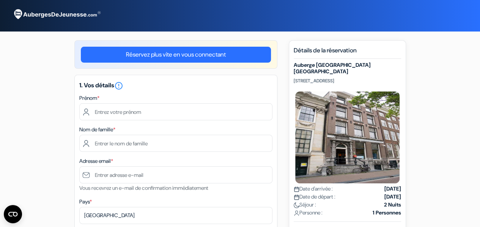
click at [183, 54] on link "Réservez plus vite en vous connectant" at bounding box center [176, 55] width 190 height 16
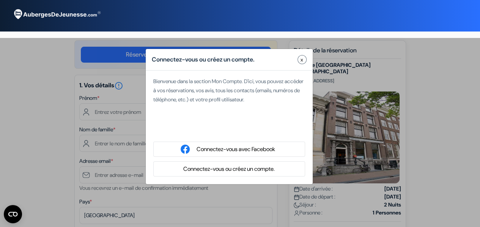
click at [244, 169] on button "Connectez-vous ou créez un compte." at bounding box center [229, 168] width 96 height 9
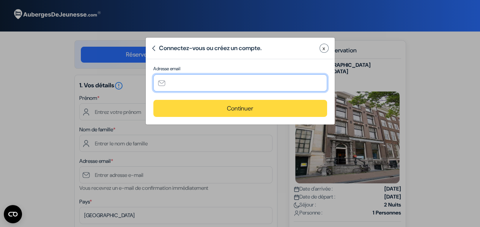
click at [192, 80] on input "text" at bounding box center [240, 82] width 174 height 17
type input "[EMAIL_ADDRESS][DOMAIN_NAME]"
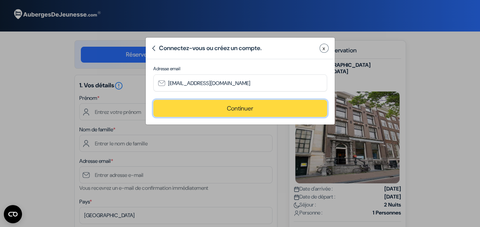
click at [221, 107] on button "Continuer" at bounding box center [240, 108] width 174 height 17
type input "[EMAIL_ADDRESS][DOMAIN_NAME]"
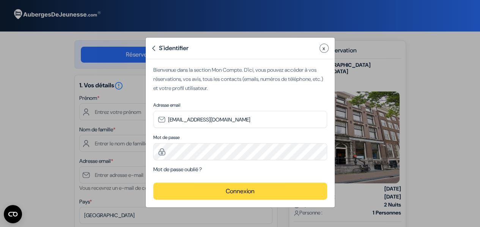
click at [229, 195] on button "Connexion" at bounding box center [240, 190] width 174 height 17
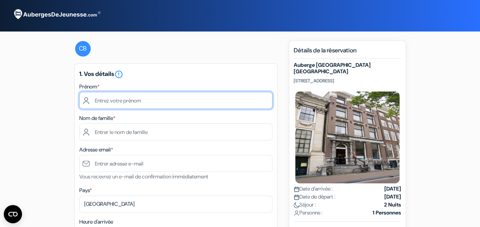
click at [115, 99] on input "text" at bounding box center [175, 100] width 193 height 17
type input "Clémence"
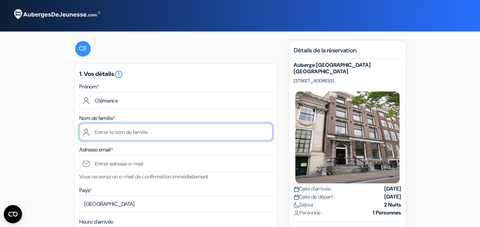
drag, startPoint x: 101, startPoint y: 134, endPoint x: 106, endPoint y: 134, distance: 4.9
click at [101, 134] on input "text" at bounding box center [175, 131] width 193 height 17
type input "Beaudat"
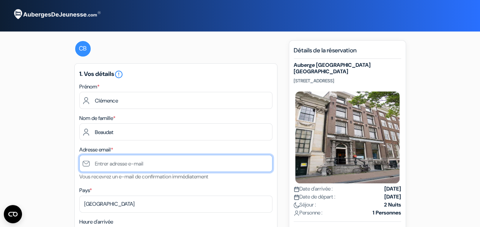
click at [114, 161] on input "text" at bounding box center [175, 163] width 193 height 17
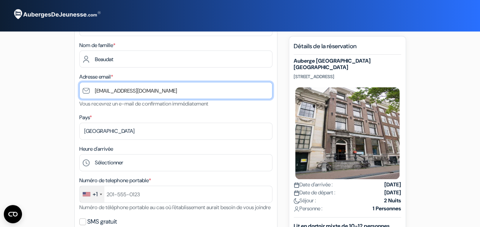
scroll to position [76, 0]
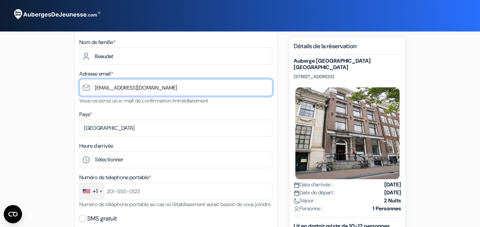
type input "[EMAIL_ADDRESS][DOMAIN_NAME]"
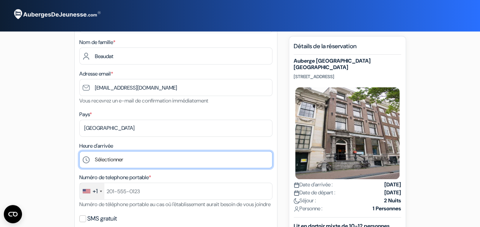
click at [125, 158] on select "Sélectionner 1:00 2:00 3:00 4:00 5:00 6:00 7:00 8:00 9:00 10:00 11:00 12:00 13:…" at bounding box center [175, 159] width 193 height 17
click at [126, 161] on select "Sélectionner 1:00 2:00 3:00 4:00 5:00 6:00 7:00 8:00 9:00 10:00 11:00 12:00 13:…" at bounding box center [175, 159] width 193 height 17
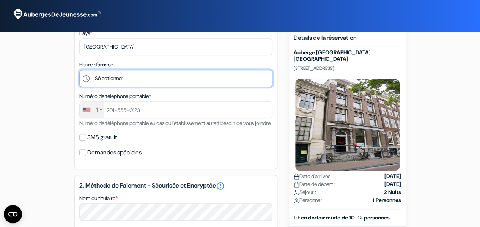
scroll to position [114, 0]
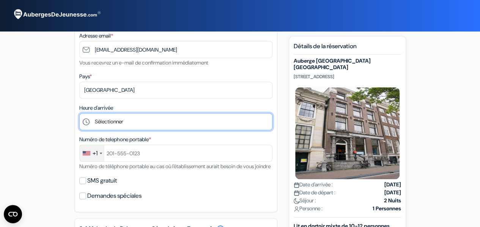
click at [115, 122] on select "Sélectionner 1:00 2:00 3:00 4:00 5:00 6:00 7:00 8:00 9:00 10:00 11:00 12:00 13:…" at bounding box center [175, 121] width 193 height 17
click at [79, 114] on select "Sélectionner 1:00 2:00 3:00 4:00 5:00 6:00 7:00 8:00 9:00 10:00 11:00 12:00 13:…" at bounding box center [175, 121] width 193 height 17
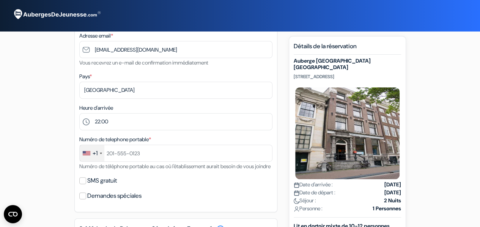
click at [50, 112] on div "add_box Auberge Stayokay [GEOGRAPHIC_DATA] [STREET_ADDRESS] Détails de l'établi…" at bounding box center [240, 231] width 433 height 610
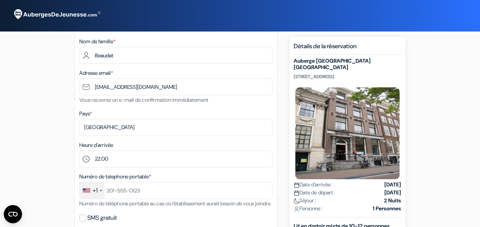
scroll to position [38, 0]
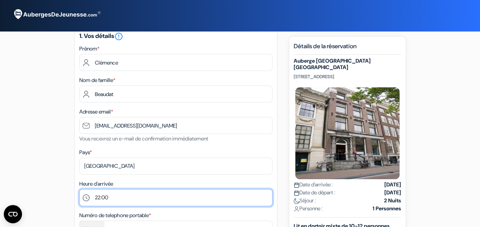
click at [143, 195] on select "Sélectionner 1:00 2:00 3:00 4:00 5:00 6:00 7:00 8:00 9:00 10:00 11:00 12:00 13:…" at bounding box center [175, 197] width 193 height 17
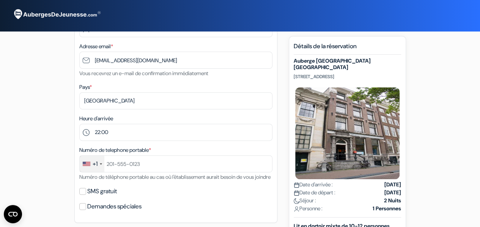
scroll to position [114, 0]
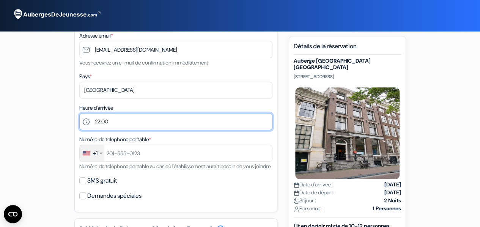
click at [122, 119] on select "Sélectionner 1:00 2:00 3:00 4:00 5:00 6:00 7:00 8:00 9:00 10:00 11:00 12:00 13:…" at bounding box center [175, 121] width 193 height 17
select select "21"
click at [79, 114] on select "Sélectionner 1:00 2:00 3:00 4:00 5:00 6:00 7:00 8:00 9:00 10:00 11:00 12:00 13:…" at bounding box center [175, 121] width 193 height 17
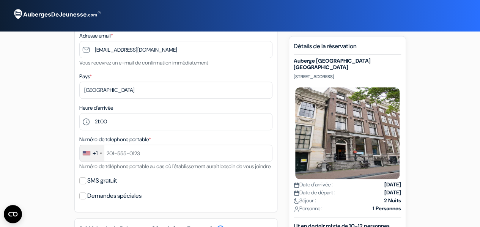
click at [127, 105] on div "Heure d'arrivée Sélectionner 1:00 2:00 3:00 4:00 5:00 6:00 7:00 8:00 9:00 10:00…" at bounding box center [175, 116] width 193 height 27
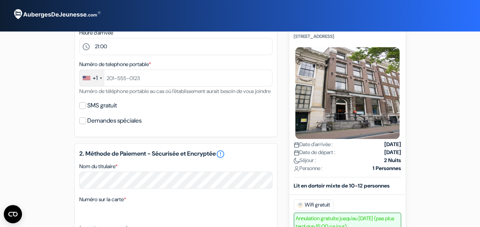
scroll to position [190, 0]
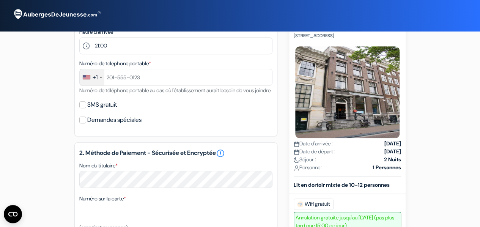
click at [99, 77] on div "+1" at bounding box center [92, 77] width 25 height 16
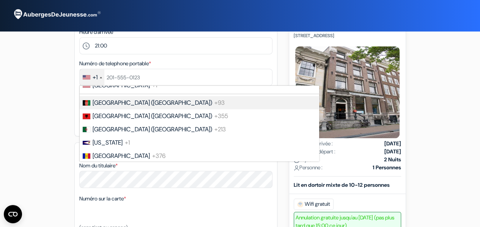
scroll to position [0, 0]
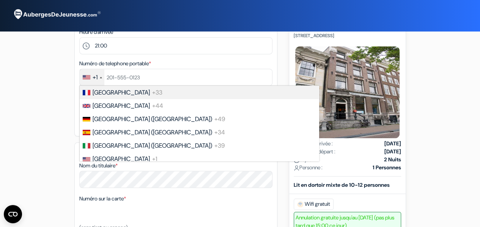
click at [128, 94] on li "France +33" at bounding box center [199, 92] width 240 height 13
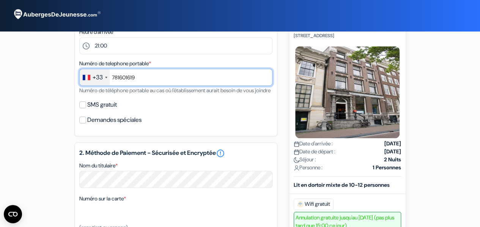
type input "781601619"
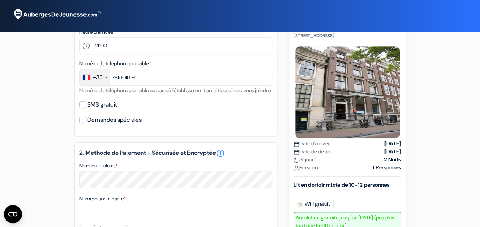
click at [162, 60] on div "Numéro de telephone portable * +33 [GEOGRAPHIC_DATA] +33 [GEOGRAPHIC_DATA] +44 …" at bounding box center [175, 77] width 193 height 36
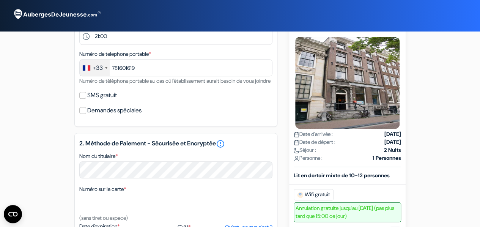
scroll to position [190, 0]
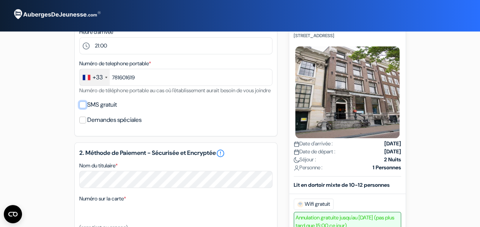
click at [80, 108] on input "SMS gratuit" at bounding box center [82, 104] width 7 height 7
checkbox input "true"
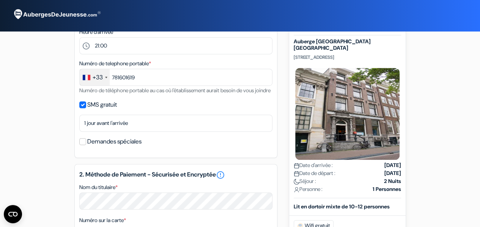
click at [124, 95] on div "Numéro de telephone portable * +33 [GEOGRAPHIC_DATA] +33 [GEOGRAPHIC_DATA] +44 …" at bounding box center [175, 77] width 193 height 36
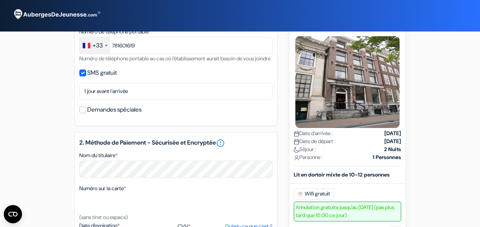
scroll to position [266, 0]
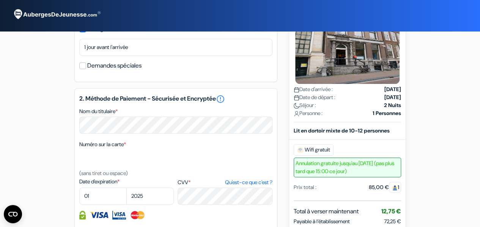
click at [83, 69] on input "Demandes spéciales" at bounding box center [82, 65] width 7 height 7
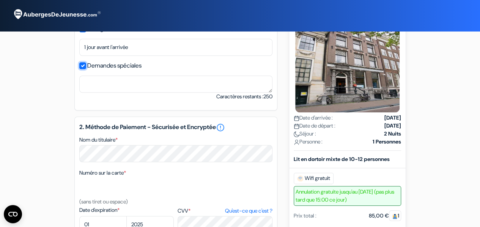
click at [83, 69] on input "Demandes spéciales" at bounding box center [82, 65] width 7 height 7
checkbox input "false"
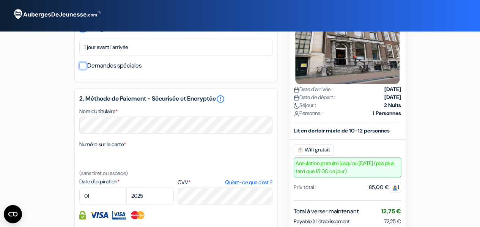
scroll to position [228, 0]
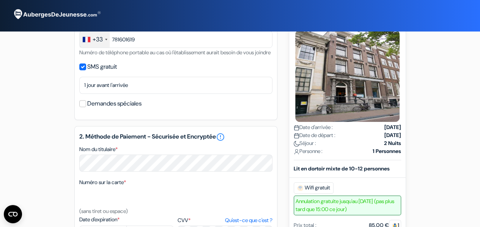
click at [137, 72] on div "SMS gratuit" at bounding box center [175, 66] width 193 height 11
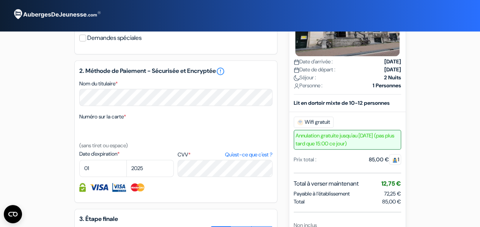
scroll to position [304, 0]
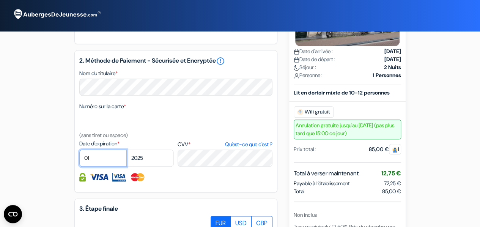
click at [105, 167] on select "01 02 03 04 05 06 07 08 09 10 11 12" at bounding box center [102, 157] width 47 height 17
select select "04"
click at [79, 160] on select "01 02 03 04 05 06 07 08 09 10 11 12" at bounding box center [102, 157] width 47 height 17
click at [146, 167] on select "2025 2026 2027 2028 2029 2030 2031 2032 2033 2034 2035 2036 2037 2038 2039 2040…" at bounding box center [149, 157] width 47 height 17
select select "2029"
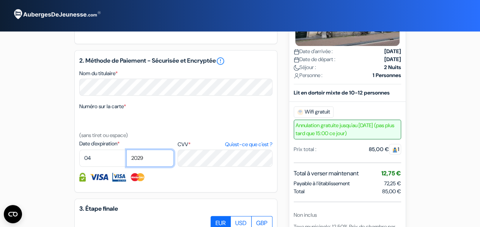
click at [126, 160] on select "2025 2026 2027 2028 2029 2030 2031 2032 2033 2034 2035 2036 2037 2038 2039 2040…" at bounding box center [149, 157] width 47 height 17
click at [183, 192] on div "2. Méthode de Paiement - Sécurisée et Encryptée error_outline Nom du titulaire …" at bounding box center [175, 121] width 203 height 142
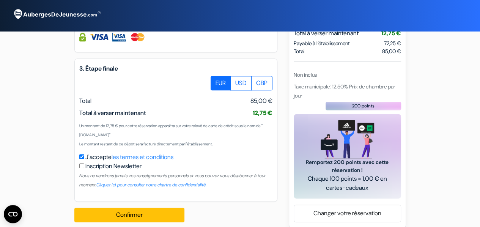
scroll to position [455, 0]
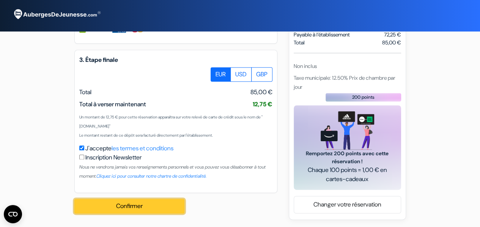
click at [137, 213] on button "Confirmer Loading..." at bounding box center [129, 206] width 110 height 14
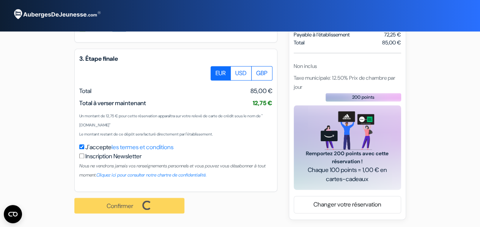
scroll to position [463, 0]
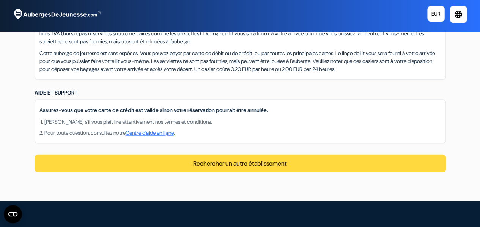
scroll to position [812, 0]
